Goal: Task Accomplishment & Management: Use online tool/utility

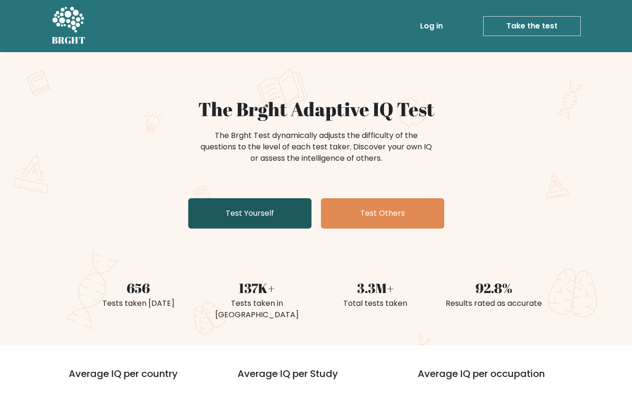
click at [232, 223] on link "Test Yourself" at bounding box center [249, 213] width 123 height 30
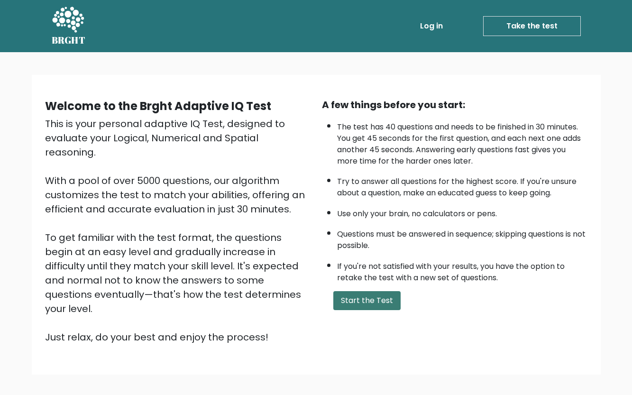
click at [389, 296] on button "Start the Test" at bounding box center [366, 300] width 67 height 19
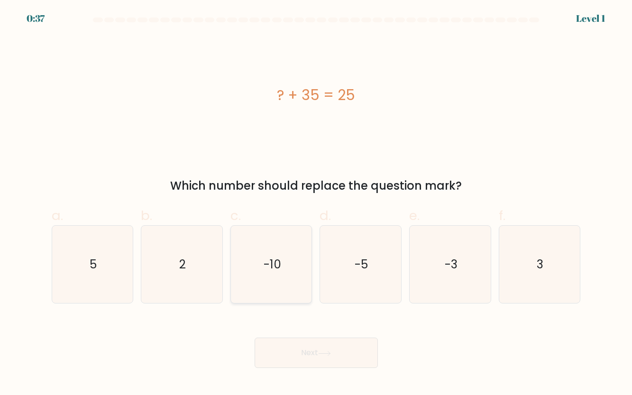
click at [270, 264] on text "-10" at bounding box center [272, 264] width 18 height 17
click at [316, 204] on input "c. -10" at bounding box center [316, 201] width 0 height 6
radio input "true"
click at [367, 354] on button "Next" at bounding box center [315, 352] width 123 height 30
